Goal: Task Accomplishment & Management: Manage account settings

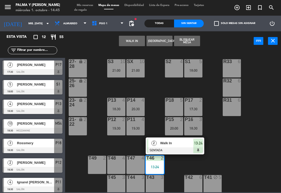
click at [178, 143] on span "Walk In" at bounding box center [176, 142] width 33 height 5
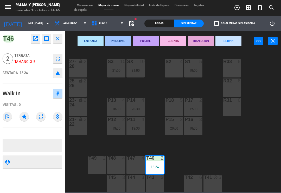
click at [174, 42] on button "CUENTA" at bounding box center [173, 41] width 26 height 10
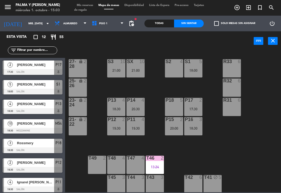
click at [39, 20] on input "mié. [DATE]" at bounding box center [44, 24] width 36 height 8
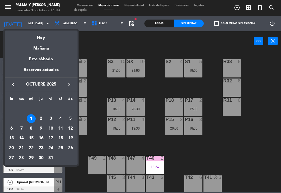
click at [41, 138] on div "16" at bounding box center [41, 137] width 9 height 9
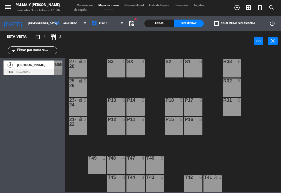
click at [26, 20] on input "[DEMOGRAPHIC_DATA] [DATE]" at bounding box center [44, 24] width 36 height 8
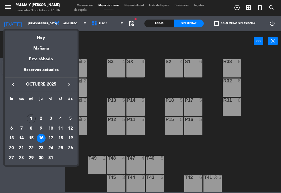
click at [71, 118] on div "5" at bounding box center [70, 118] width 9 height 9
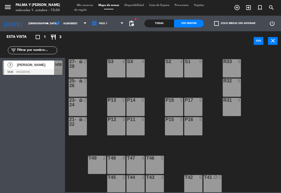
type input "dom. [DATE]"
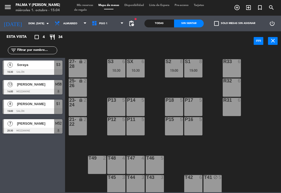
click at [135, 109] on div "P14 5" at bounding box center [135, 107] width 18 height 18
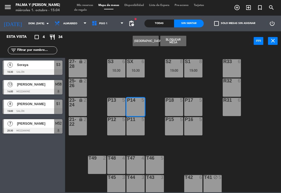
click at [120, 105] on div "P13 5" at bounding box center [116, 107] width 18 height 18
click at [137, 109] on div "P14 5" at bounding box center [135, 107] width 18 height 18
click at [157, 39] on button "[GEOGRAPHIC_DATA]" at bounding box center [146, 41] width 26 height 10
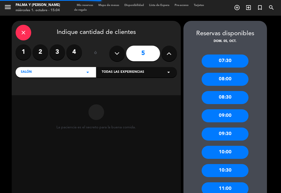
click at [76, 49] on label "4" at bounding box center [74, 52] width 16 height 16
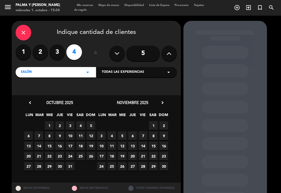
click at [91, 125] on span "5" at bounding box center [91, 125] width 9 height 9
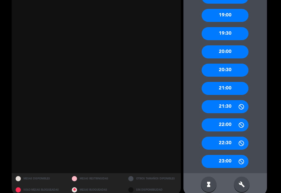
scroll to position [464, 0]
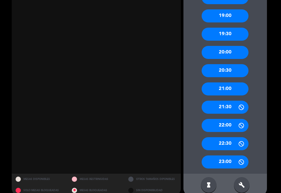
click at [242, 177] on div "build" at bounding box center [242, 185] width 16 height 16
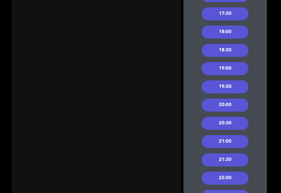
scroll to position [412, 0]
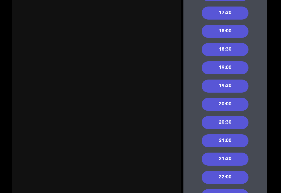
click at [238, 61] on div "19:00" at bounding box center [225, 67] width 47 height 13
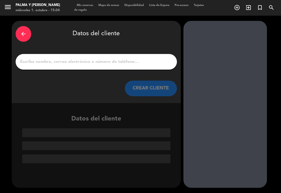
click at [117, 58] on input "1" at bounding box center [97, 61] width 154 height 7
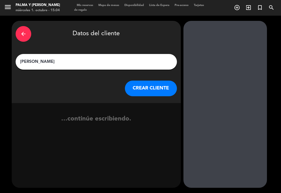
type input "[PERSON_NAME]"
click at [160, 83] on button "CREAR CLIENTE" at bounding box center [151, 88] width 52 height 16
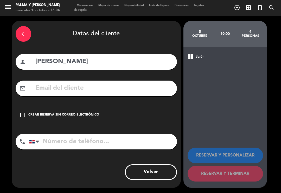
click at [117, 83] on input "text" at bounding box center [104, 88] width 138 height 11
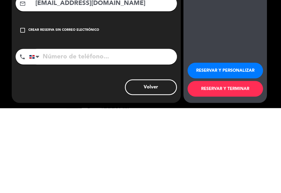
type input "[EMAIL_ADDRESS][DOMAIN_NAME]"
click at [154, 133] on input "tel" at bounding box center [103, 141] width 148 height 16
type input "8096963676"
click at [222, 166] on button "RESERVAR Y TERMINAR" at bounding box center [225, 174] width 75 height 16
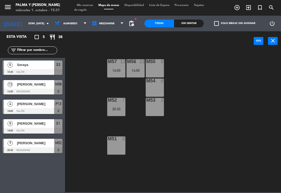
click at [104, 28] on span "Mezzanine" at bounding box center [107, 23] width 37 height 11
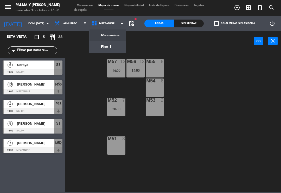
click at [28, 24] on input "dom. [DATE]" at bounding box center [44, 24] width 36 height 8
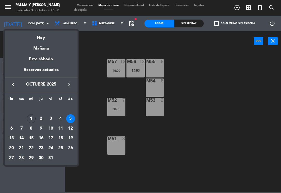
click at [43, 40] on div "Hoy" at bounding box center [41, 35] width 73 height 11
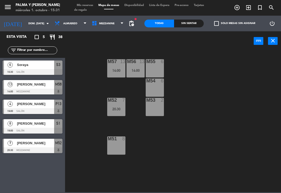
type input "mié. [DATE]"
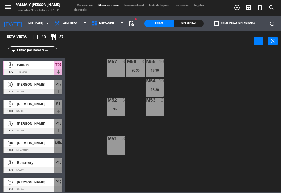
click at [55, 67] on span "T46" at bounding box center [58, 64] width 6 height 6
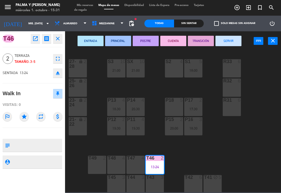
click at [233, 39] on button "SERVIR" at bounding box center [228, 41] width 26 height 10
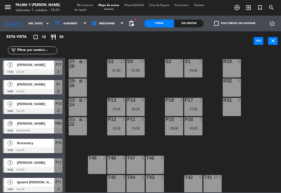
click at [141, 163] on div "T47 4" at bounding box center [135, 164] width 18 height 18
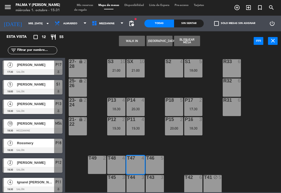
click at [137, 41] on button "WALK IN" at bounding box center [132, 41] width 26 height 10
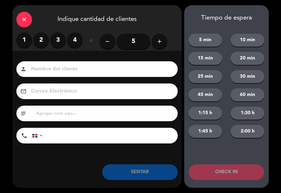
click at [26, 38] on label "1" at bounding box center [24, 40] width 16 height 16
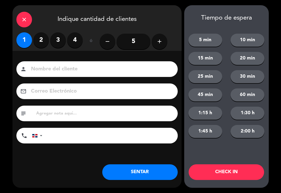
click at [146, 170] on button "SENTAR" at bounding box center [139, 172] width 75 height 16
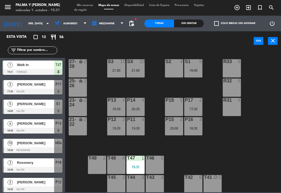
click at [85, 7] on span "Mis reservas" at bounding box center [85, 5] width 22 height 3
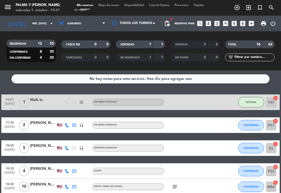
click at [194, 41] on div "SERVIDAS" at bounding box center [184, 44] width 24 height 6
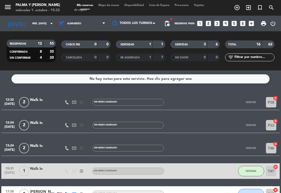
click at [111, 7] on span "Mapa de mesas" at bounding box center [109, 5] width 26 height 3
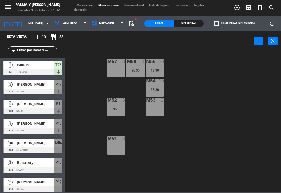
click at [191, 23] on div "Sin sentar" at bounding box center [189, 24] width 30 height 8
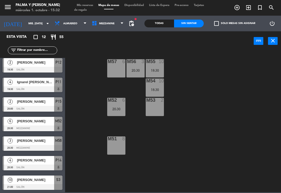
scroll to position [100, 0]
click at [38, 143] on span "[PERSON_NAME]" at bounding box center [35, 140] width 37 height 5
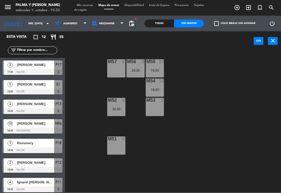
scroll to position [26, 0]
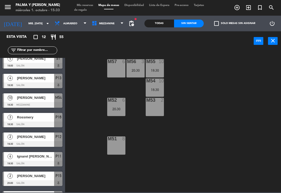
click at [136, 70] on div "20:30" at bounding box center [135, 70] width 18 height 4
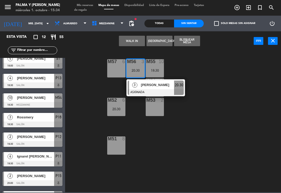
click at [157, 110] on div "M53 2" at bounding box center [155, 107] width 18 height 18
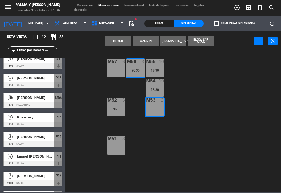
click at [123, 38] on button "Mover" at bounding box center [118, 41] width 26 height 10
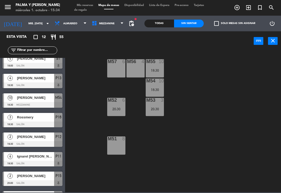
click at [157, 66] on div "M55 10 18:30" at bounding box center [155, 68] width 18 height 18
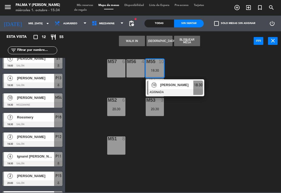
click at [158, 88] on div "10" at bounding box center [153, 84] width 11 height 9
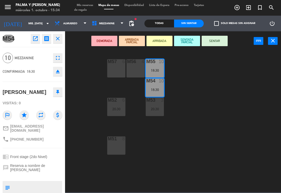
click at [119, 68] on div "M57 6" at bounding box center [116, 68] width 18 height 18
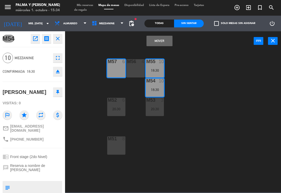
click at [159, 40] on button "Mover" at bounding box center [160, 41] width 26 height 10
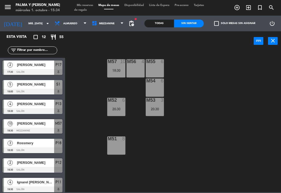
click at [138, 67] on div "M56 4" at bounding box center [135, 68] width 18 height 18
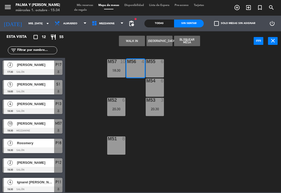
click at [118, 69] on div "18:30" at bounding box center [116, 70] width 18 height 4
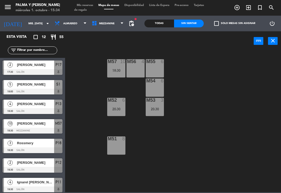
click at [184, 66] on div "M57 10 18:30 M56 4 M55 6 M54 6 M52 6 20:30 M53 3 20:30 M51 8" at bounding box center [174, 121] width 213 height 142
click at [119, 71] on div "18:30" at bounding box center [116, 70] width 18 height 4
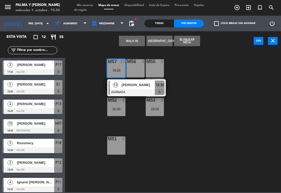
click at [126, 85] on span "[PERSON_NAME]" at bounding box center [138, 84] width 33 height 5
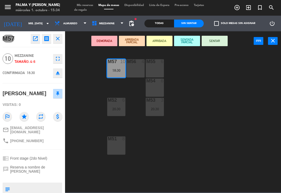
click at [137, 68] on div "M56 4" at bounding box center [135, 68] width 18 height 18
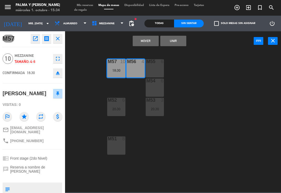
click at [172, 41] on button "Unir" at bounding box center [173, 41] width 26 height 10
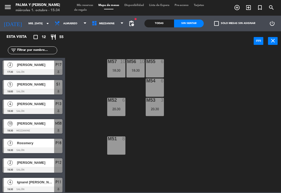
click at [160, 105] on div "M53 3 20:30" at bounding box center [155, 107] width 18 height 18
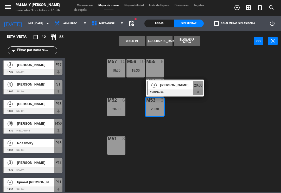
click at [175, 82] on span "[PERSON_NAME]" at bounding box center [176, 84] width 33 height 5
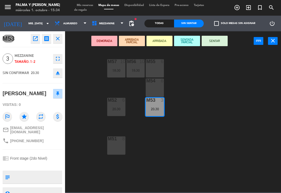
click at [155, 67] on div "M55 6" at bounding box center [155, 68] width 18 height 18
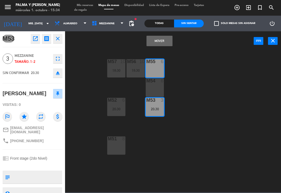
click at [162, 69] on div "M55 6" at bounding box center [155, 68] width 18 height 18
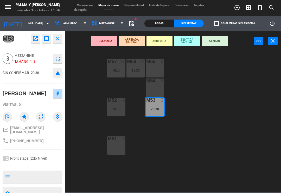
click at [158, 89] on div "M54 6" at bounding box center [155, 87] width 18 height 18
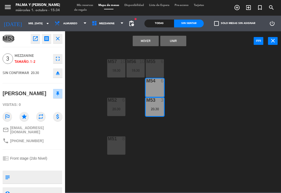
click at [154, 38] on button "Mover" at bounding box center [146, 41] width 26 height 10
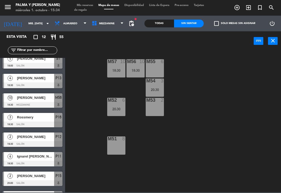
click at [225, 125] on div "M57 10 18:30 M56 10 18:30 M55 6 M54 3 20:30 M52 6 20:30 M53 2 M51 8" at bounding box center [174, 121] width 213 height 142
click at [149, 90] on div "20:30" at bounding box center [155, 90] width 18 height 4
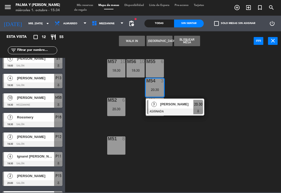
click at [158, 65] on div "M55 6" at bounding box center [155, 68] width 18 height 18
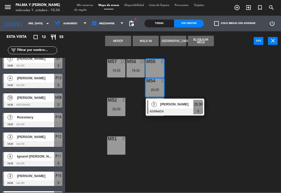
click at [124, 41] on button "Mover" at bounding box center [118, 41] width 26 height 10
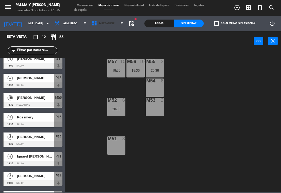
click at [109, 29] on span "Mezzanine" at bounding box center [107, 23] width 37 height 11
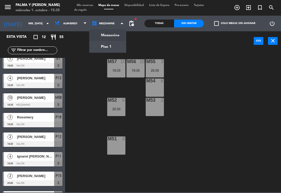
click at [107, 50] on ng-component "menu Palma y [PERSON_NAME] 1. octubre - 15:35 Mis reservas Mapa de mesas Dispon…" at bounding box center [140, 96] width 281 height 192
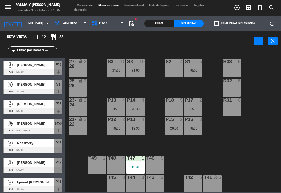
scroll to position [0, 0]
click at [83, 5] on span "Mis reservas" at bounding box center [85, 5] width 22 height 3
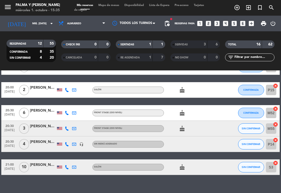
scroll to position [174, 0]
click at [253, 129] on span "SIN CONFIRMAR" at bounding box center [251, 128] width 18 height 3
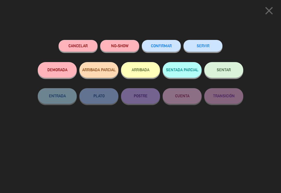
click at [162, 42] on button "CONFIRMAR" at bounding box center [161, 46] width 39 height 12
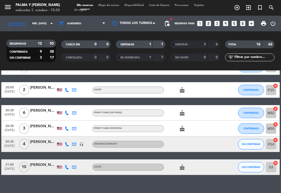
click at [114, 5] on span "Mapa de mesas" at bounding box center [109, 5] width 26 height 3
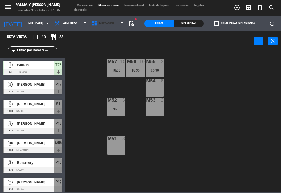
click at [108, 24] on span "Mezzanine" at bounding box center [106, 23] width 15 height 3
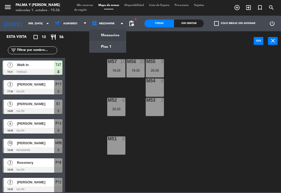
click at [105, 35] on ng-component "menu Palma y [PERSON_NAME] 1. octubre - 15:36 Mis reservas Mapa de mesas Dispon…" at bounding box center [140, 96] width 281 height 192
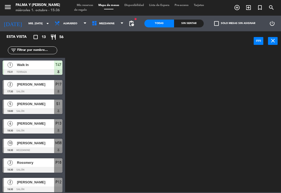
click at [108, 22] on span "Mezzanine" at bounding box center [106, 23] width 15 height 3
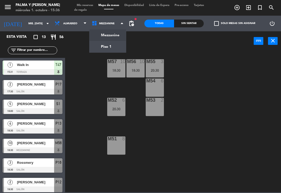
click at [108, 47] on ng-component "menu Palma y [PERSON_NAME] 1. octubre - 15:36 Mis reservas Mapa de mesas Dispon…" at bounding box center [140, 96] width 281 height 192
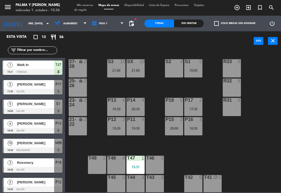
click at [270, 122] on div "R33 6 S1 5 18:00 S2 4 S3 10 21:00 SX 10 21:00 27-28 lock 2 R32 6 25-26 lock 2 P…" at bounding box center [174, 121] width 213 height 142
click at [271, 121] on div "R33 6 S1 5 18:00 S2 4 S3 10 21:00 SX 10 21:00 27-28 lock 2 R32 6 25-26 lock 2 P…" at bounding box center [174, 121] width 213 height 142
click at [270, 125] on div "R33 6 S1 5 18:00 S2 4 S3 10 21:00 SX 10 21:00 27-28 lock 2 R32 6 25-26 lock 2 P…" at bounding box center [174, 121] width 213 height 142
click at [213, 182] on div "T41 block 5" at bounding box center [212, 184] width 18 height 18
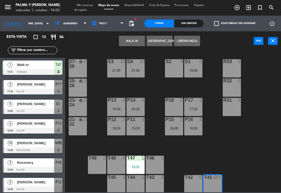
click at [134, 41] on button "WALK IN" at bounding box center [132, 41] width 26 height 10
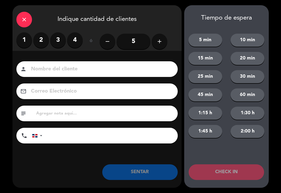
click at [38, 42] on label "2" at bounding box center [41, 40] width 16 height 16
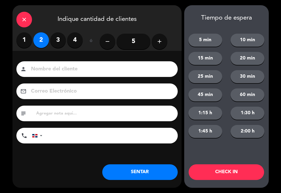
click at [133, 170] on button "SENTAR" at bounding box center [139, 172] width 75 height 16
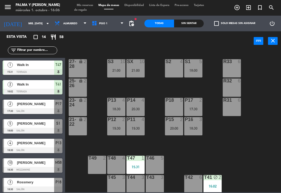
click at [186, 24] on div "Sin sentar" at bounding box center [189, 24] width 30 height 8
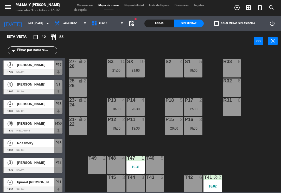
click at [259, 154] on div "R33 6 S1 5 18:00 S2 4 S3 10 21:00 SX 10 21:00 27-28 lock 2 R32 6 25-26 lock 2 P…" at bounding box center [174, 121] width 213 height 142
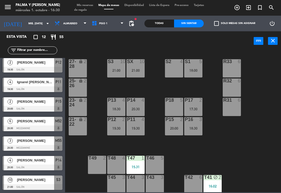
scroll to position [100, 0]
click at [26, 23] on input "mié. [DATE]" at bounding box center [44, 24] width 36 height 8
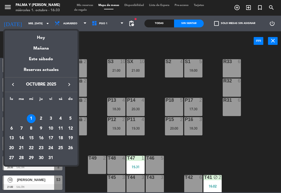
click at [50, 136] on div "17" at bounding box center [50, 137] width 9 height 9
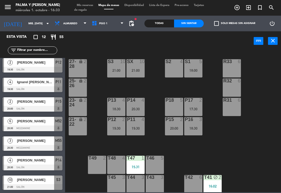
type input "vie. [DATE]"
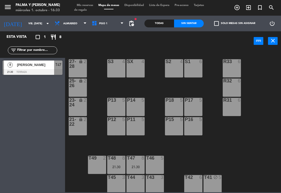
scroll to position [0, 0]
click at [189, 107] on div "P17 5" at bounding box center [193, 107] width 18 height 18
click at [221, 139] on div "R33 6 S1 6 S2 4 S3 4 SX 4 27-28 lock 2 R32 6 25-26 lock 2 P13 5 P14 5 P18 5 P17…" at bounding box center [174, 121] width 213 height 142
click at [195, 125] on div "P16 5" at bounding box center [193, 126] width 18 height 18
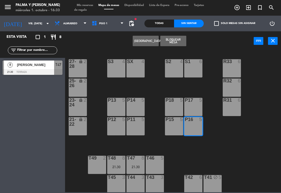
click at [149, 41] on button "[GEOGRAPHIC_DATA]" at bounding box center [146, 41] width 26 height 10
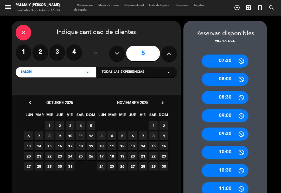
click at [72, 145] on span "17" at bounding box center [70, 145] width 9 height 9
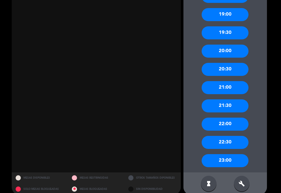
scroll to position [464, 0]
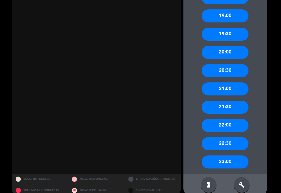
click at [243, 183] on icon "build" at bounding box center [242, 184] width 6 height 6
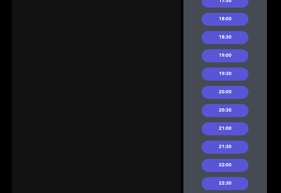
scroll to position [424, 0]
click at [244, 110] on div "20:30" at bounding box center [225, 110] width 47 height 13
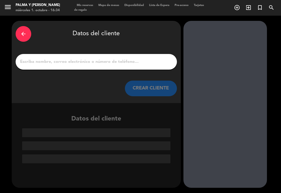
scroll to position [0, 0]
click at [104, 59] on input "1" at bounding box center [97, 61] width 154 height 7
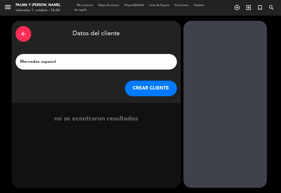
type input "Mercedez espanolo"
click at [164, 81] on button "CREAR CLIENTE" at bounding box center [151, 88] width 52 height 16
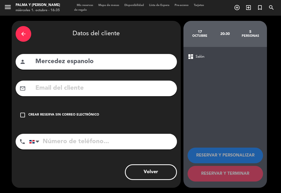
click at [74, 144] on input "tel" at bounding box center [103, 141] width 148 height 16
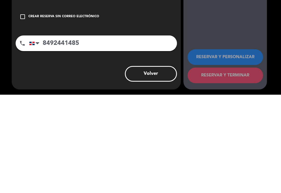
type input "8492441485"
click at [24, 112] on icon "check_box_outline_blank" at bounding box center [23, 115] width 6 height 6
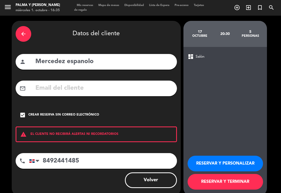
click at [233, 183] on button "RESERVAR Y TERMINAR" at bounding box center [225, 182] width 75 height 16
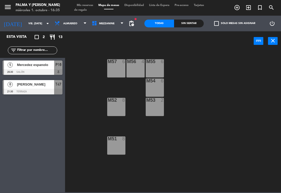
click at [34, 66] on span "Mercedez espanolo" at bounding box center [35, 64] width 37 height 5
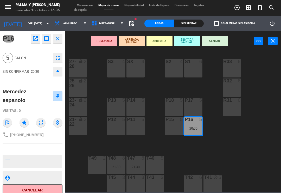
click at [35, 39] on icon "open_in_new" at bounding box center [35, 38] width 6 height 6
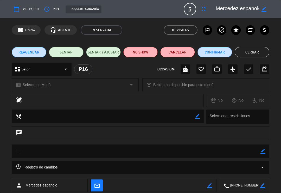
click at [265, 9] on icon "border_color" at bounding box center [264, 9] width 5 height 5
click at [233, 8] on textarea at bounding box center [237, 8] width 43 height 9
type textarea "[PERSON_NAME]"
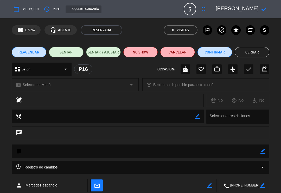
click at [261, 50] on button "Cerrar" at bounding box center [252, 52] width 35 height 10
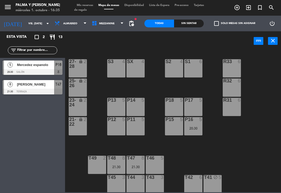
click at [33, 66] on span "Mercedez espanolo" at bounding box center [35, 64] width 37 height 5
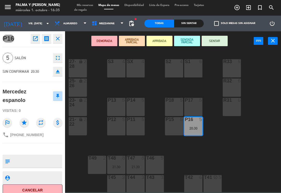
click at [33, 39] on icon "open_in_new" at bounding box center [35, 38] width 6 height 6
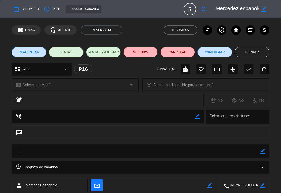
click at [262, 10] on icon "border_color" at bounding box center [264, 9] width 5 height 5
click at [232, 6] on textarea at bounding box center [237, 8] width 43 height 9
type textarea "[PERSON_NAME]"
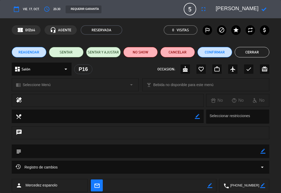
click at [261, 5] on div at bounding box center [264, 8] width 11 height 9
click at [264, 4] on div "calendar_today vie. 17, oct. access_time 20:30 REQUERIR GARANTÍA 5 Mercedez esp…" at bounding box center [141, 9] width 258 height 12
click at [262, 8] on icon at bounding box center [264, 9] width 5 height 5
click at [258, 53] on button "Cerrar" at bounding box center [252, 52] width 35 height 10
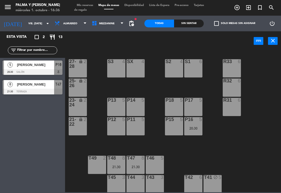
click at [254, 156] on div "R33 6 S1 6 S2 4 S3 4 SX 4 27-28 lock 2 R32 6 25-26 lock 2 P13 5 P14 5 P18 5 P17…" at bounding box center [174, 121] width 213 height 142
click at [194, 128] on div "20:30" at bounding box center [193, 128] width 18 height 4
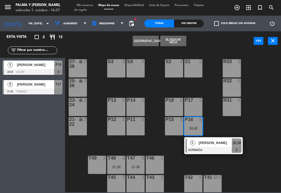
click at [33, 69] on div at bounding box center [33, 72] width 60 height 6
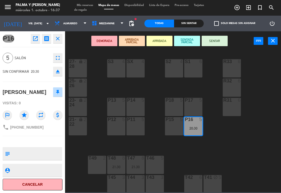
click at [34, 39] on icon "open_in_new" at bounding box center [35, 38] width 6 height 6
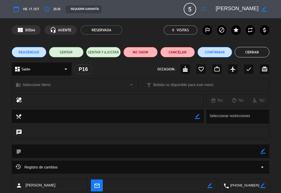
click at [265, 7] on icon "border_color" at bounding box center [264, 9] width 5 height 5
click at [253, 9] on textarea at bounding box center [237, 8] width 43 height 9
type textarea "[PERSON_NAME]"
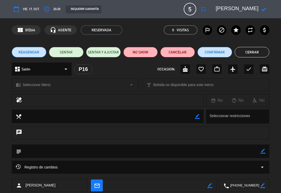
scroll to position [0, 1]
click at [263, 51] on button "Cerrar" at bounding box center [252, 52] width 35 height 10
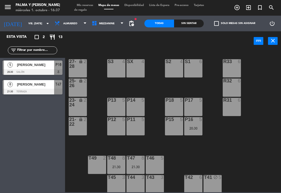
click at [42, 66] on span "[PERSON_NAME]" at bounding box center [35, 64] width 37 height 5
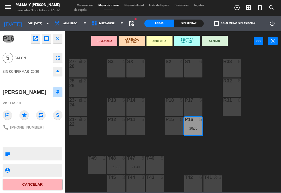
click at [35, 42] on button "open_in_new" at bounding box center [35, 38] width 9 height 9
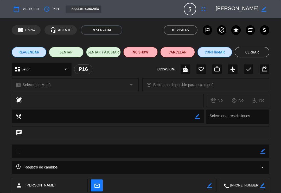
click at [262, 11] on icon "border_color" at bounding box center [264, 9] width 5 height 5
click at [251, 10] on textarea at bounding box center [237, 8] width 43 height 9
type textarea "[PERSON_NAME]"
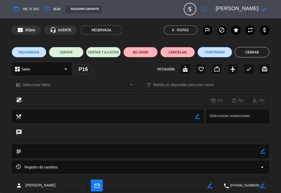
click at [267, 6] on div at bounding box center [264, 8] width 11 height 9
click at [263, 9] on icon at bounding box center [264, 9] width 5 height 5
click at [253, 53] on button "Cerrar" at bounding box center [252, 52] width 35 height 10
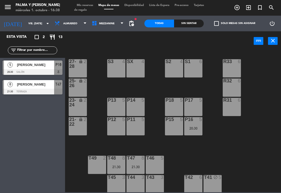
click at [44, 65] on span "[PERSON_NAME]" at bounding box center [35, 64] width 37 height 5
click at [253, 141] on div "R33 6 S1 6 S2 4 S3 4 SX 4 27-28 lock 2 R32 6 25-26 lock 2 P13 5 P14 5 P18 5 P17…" at bounding box center [174, 121] width 213 height 142
click at [42, 65] on span "[PERSON_NAME]" at bounding box center [35, 64] width 37 height 5
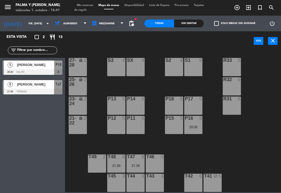
scroll to position [1, 0]
click at [29, 23] on input "vie. [DATE]" at bounding box center [44, 24] width 36 height 8
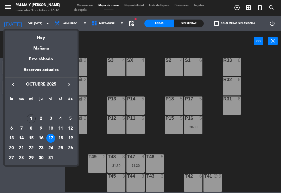
click at [40, 36] on div "Hoy" at bounding box center [41, 35] width 73 height 11
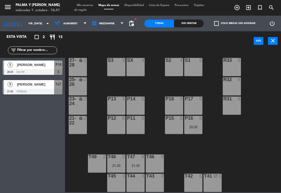
type input "mié. [DATE]"
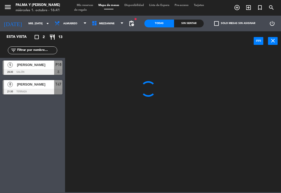
scroll to position [0, 0]
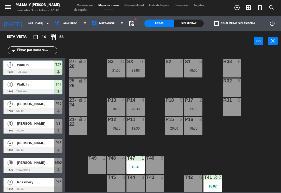
click at [141, 165] on div "15:31" at bounding box center [135, 167] width 18 height 4
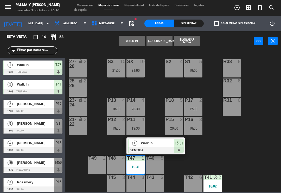
click at [153, 140] on span "Walk In" at bounding box center [157, 142] width 33 height 5
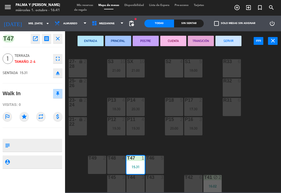
click at [231, 36] on button "SERVIR" at bounding box center [228, 41] width 26 height 10
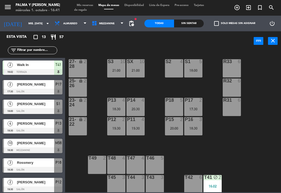
click at [187, 32] on div "power_input close" at bounding box center [159, 41] width 189 height 20
click at [187, 27] on div "Sin sentar" at bounding box center [189, 24] width 30 height 8
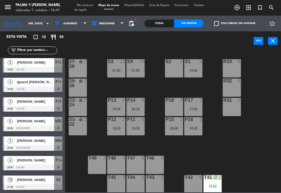
scroll to position [100, 0]
click at [82, 9] on span "Tarjetas de regalo" at bounding box center [139, 8] width 130 height 8
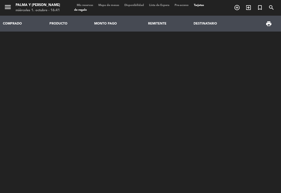
click at [88, 4] on span "Mis reservas" at bounding box center [85, 5] width 22 height 3
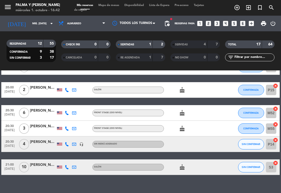
scroll to position [174, 0]
click at [68, 167] on icon at bounding box center [67, 167] width 4 height 4
click at [200, 191] on div "No hay notas para este servicio. Haz clic para agregar una 16:02 [DATE] 2 Walk …" at bounding box center [140, 131] width 281 height 122
click at [190, 184] on div "No hay notas para este servicio. Haz clic para agregar una 16:02 [DATE] 2 Walk …" at bounding box center [140, 131] width 281 height 122
click at [67, 143] on icon at bounding box center [67, 144] width 4 height 4
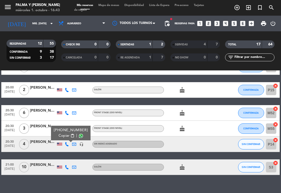
click at [215, 188] on div "No hay notas para este servicio. Haz clic para agregar una 16:02 [DATE] 2 Walk …" at bounding box center [140, 131] width 281 height 122
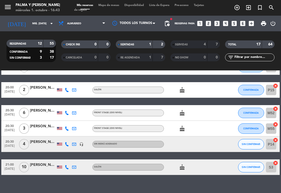
click at [250, 141] on button "SIN CONFIRMAR" at bounding box center [251, 144] width 26 height 10
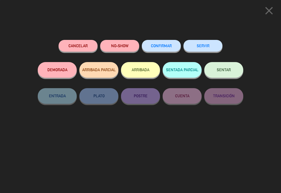
click at [162, 48] on button "CONFIRMAR" at bounding box center [161, 46] width 39 height 12
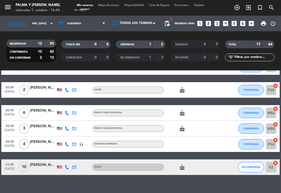
click at [69, 168] on icon at bounding box center [67, 167] width 4 height 4
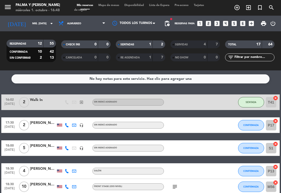
scroll to position [0, 0]
click at [247, 103] on span "SENTADA" at bounding box center [251, 101] width 11 height 3
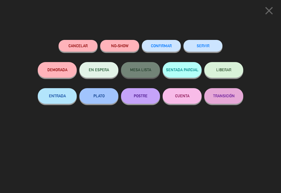
click at [205, 48] on button "SERVIR" at bounding box center [202, 46] width 39 height 12
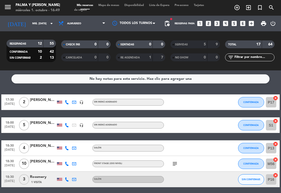
click at [190, 45] on div "SERVIDAS" at bounding box center [184, 44] width 24 height 6
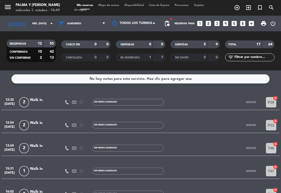
click at [112, 4] on span "Mapa de mesas" at bounding box center [109, 5] width 26 height 3
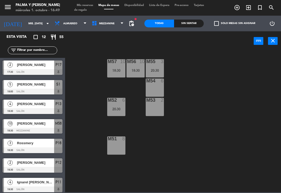
click at [101, 24] on span "Mezzanine" at bounding box center [106, 23] width 15 height 3
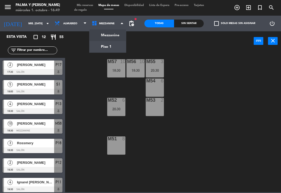
click at [97, 47] on ng-component "menu Palma y [PERSON_NAME] 1. octubre - 16:49 Mis reservas Mapa de mesas Dispon…" at bounding box center [140, 96] width 281 height 192
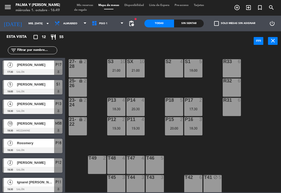
click at [253, 137] on div "R33 6 S1 5 18:00 S2 4 S3 10 21:00 SX 10 21:00 27-28 lock 2 R32 6 25-26 lock 2 P…" at bounding box center [174, 121] width 213 height 142
click at [168, 129] on div "20:00" at bounding box center [174, 128] width 18 height 4
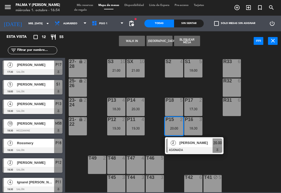
click at [137, 43] on button "WALK IN" at bounding box center [132, 41] width 26 height 10
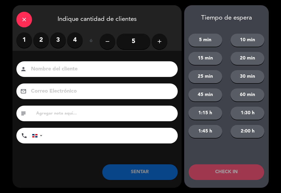
click at [39, 43] on label "2" at bounding box center [41, 40] width 16 height 16
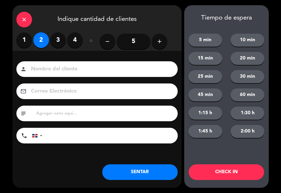
click at [147, 171] on button "SENTAR" at bounding box center [139, 172] width 75 height 16
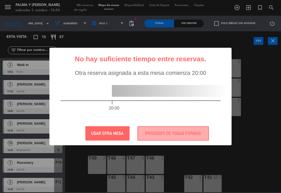
click at [157, 135] on button "PROCEDER DE TODAS FORMAS" at bounding box center [173, 133] width 72 height 14
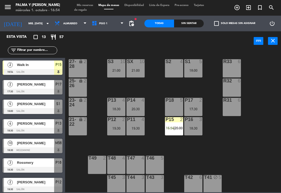
click at [175, 131] on div "P15 2 16:54 | 20:00" at bounding box center [174, 126] width 18 height 18
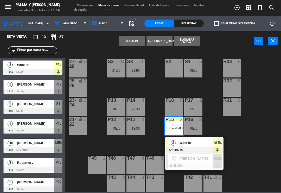
click at [177, 162] on div "2" at bounding box center [173, 158] width 11 height 9
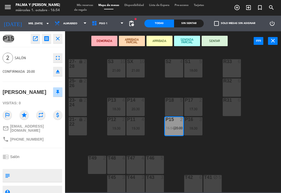
click at [176, 106] on div "P18 5" at bounding box center [174, 107] width 18 height 18
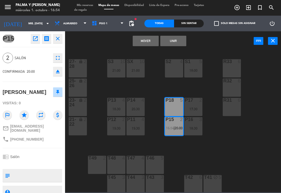
click at [150, 39] on button "Mover" at bounding box center [146, 41] width 26 height 10
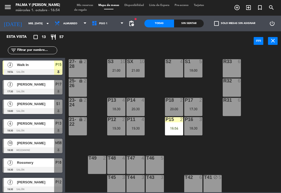
click at [174, 132] on div "P15 2 16:54" at bounding box center [174, 126] width 18 height 18
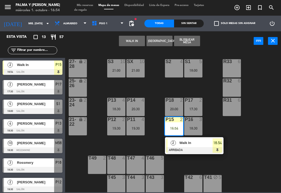
click at [187, 147] on div at bounding box center [194, 150] width 56 height 6
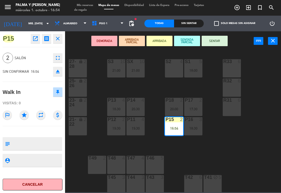
click at [219, 38] on button "SENTAR" at bounding box center [215, 41] width 26 height 10
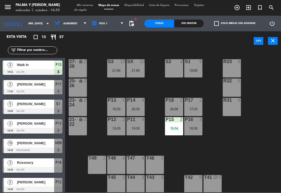
click at [191, 24] on div "Sin sentar" at bounding box center [189, 24] width 30 height 8
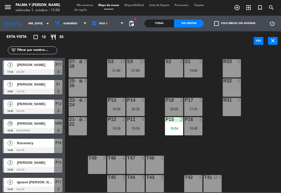
click at [89, 18] on span "Piso 1" at bounding box center [107, 23] width 37 height 11
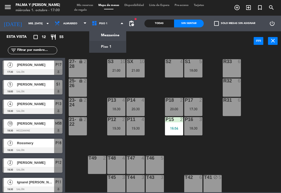
click at [101, 34] on ng-component "menu Palma y [PERSON_NAME] 1. octubre - 17:00 Mis reservas Mapa de mesas Dispon…" at bounding box center [140, 96] width 281 height 192
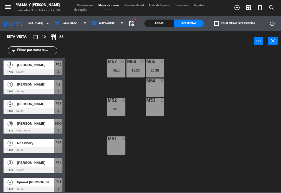
click at [93, 22] on icon at bounding box center [96, 24] width 8 height 6
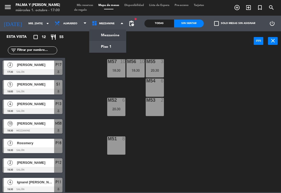
click at [97, 47] on ng-component "menu Palma y [PERSON_NAME] 1. octubre - 17:00 Mis reservas Mapa de mesas Dispon…" at bounding box center [140, 96] width 281 height 192
